Goal: Transaction & Acquisition: Purchase product/service

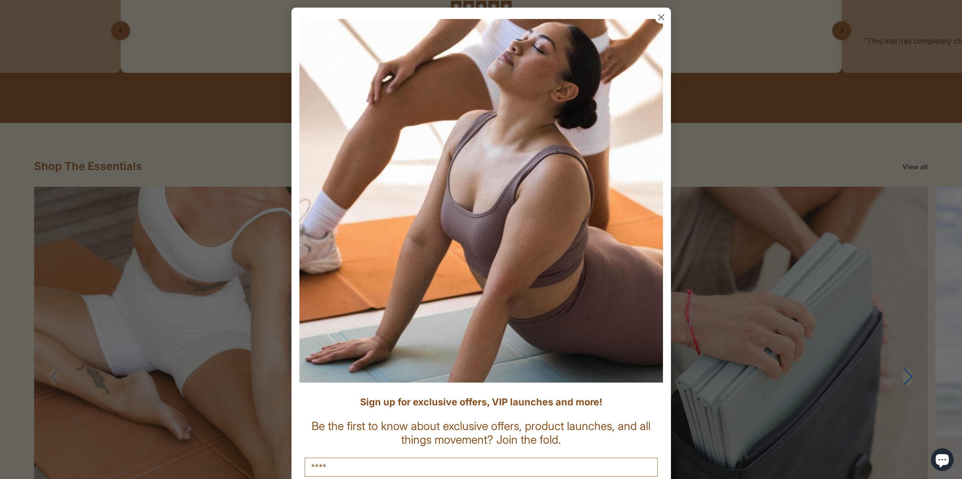
scroll to position [797, 0]
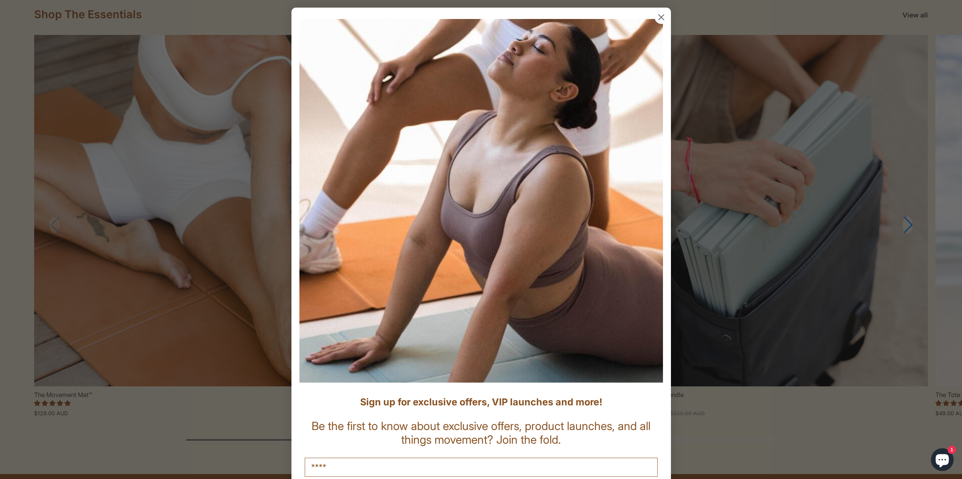
click at [655, 17] on circle "Close dialog" at bounding box center [661, 17] width 13 height 13
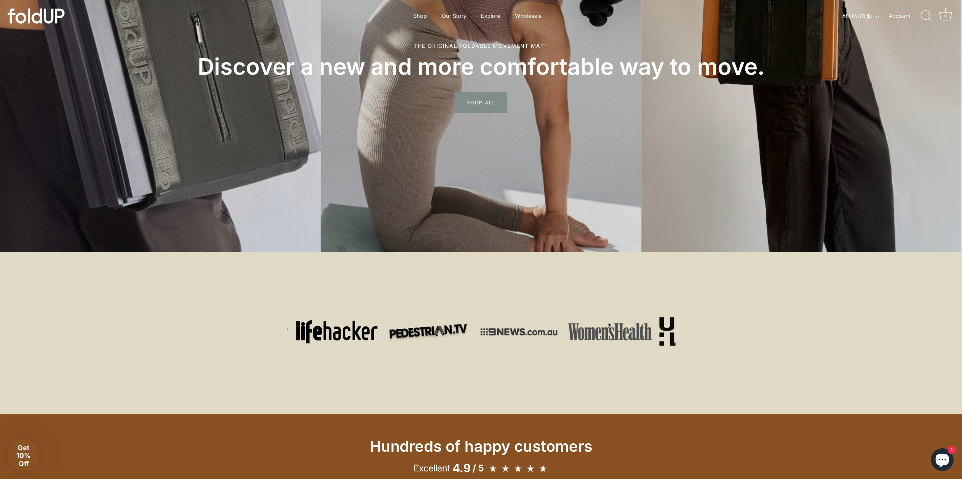
scroll to position [0, 0]
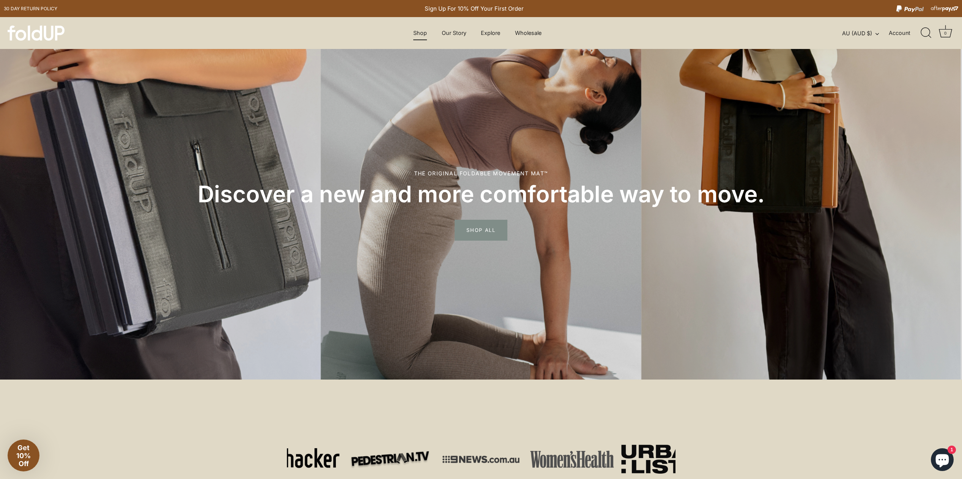
click at [415, 30] on link "Shop" at bounding box center [420, 33] width 27 height 14
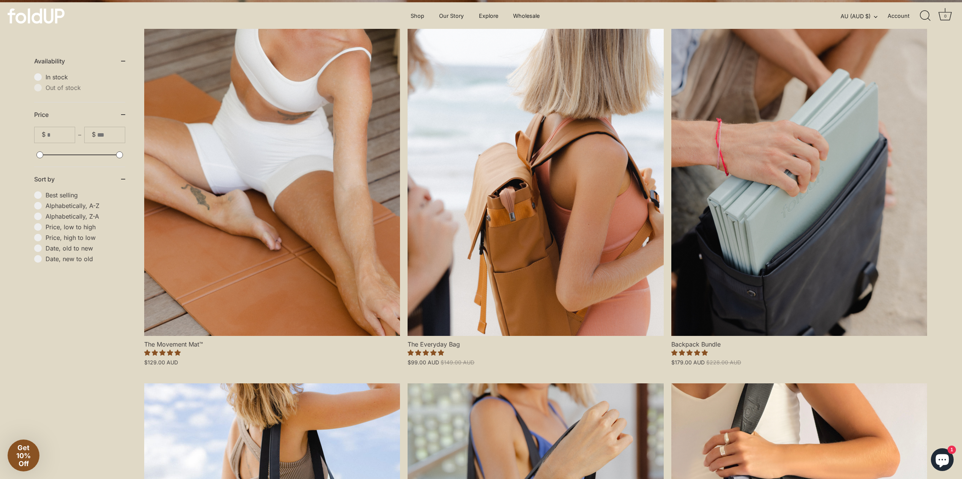
scroll to position [190, 0]
click at [335, 266] on link "The Movement Mat™" at bounding box center [272, 182] width 256 height 307
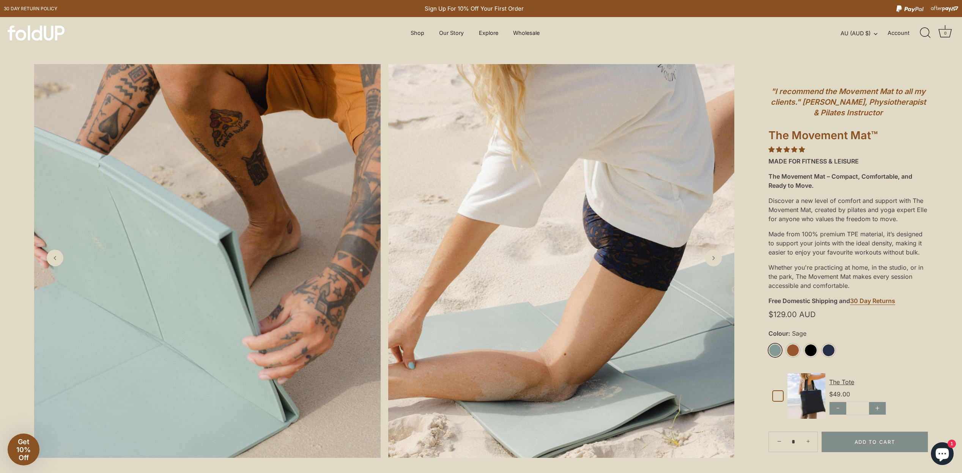
click at [769, 350] on link "Sage" at bounding box center [774, 350] width 13 height 13
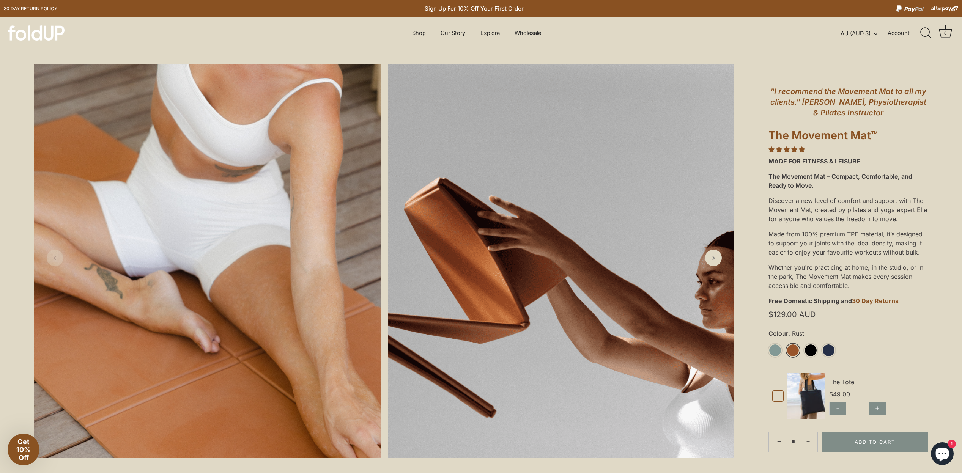
click at [794, 349] on link "Rust" at bounding box center [792, 350] width 13 height 13
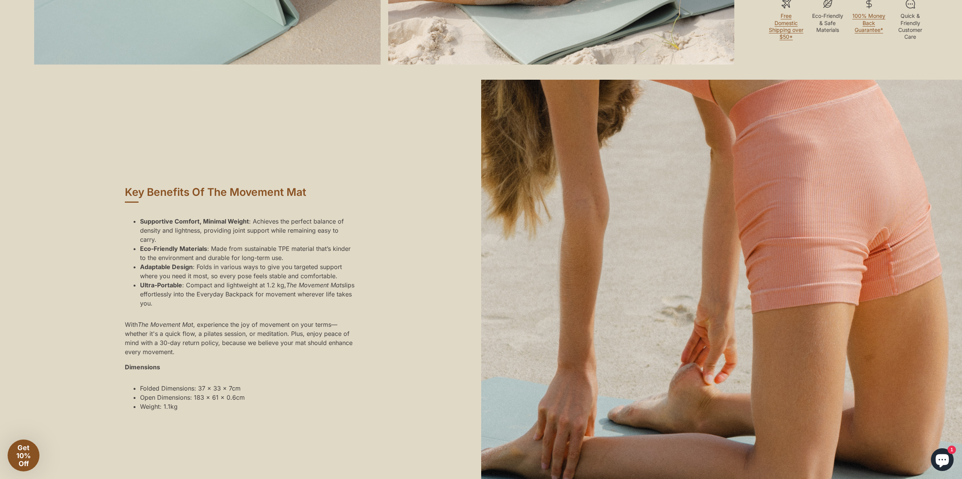
scroll to position [645, 0]
